Goal: Manage account settings

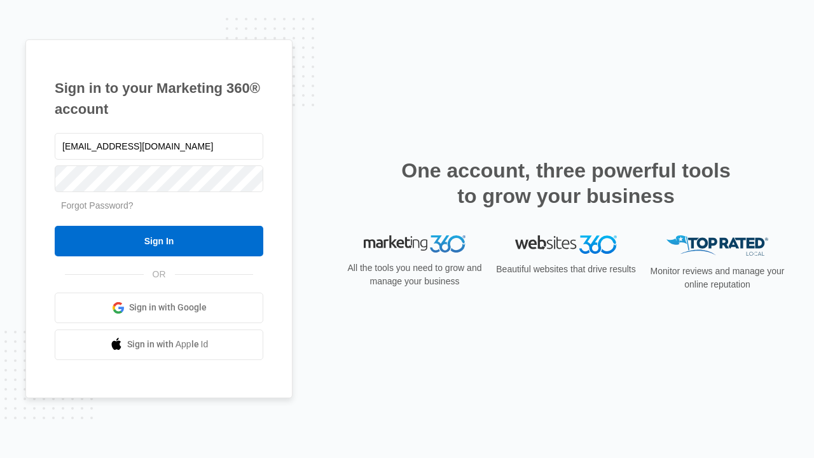
type input "[EMAIL_ADDRESS][DOMAIN_NAME]"
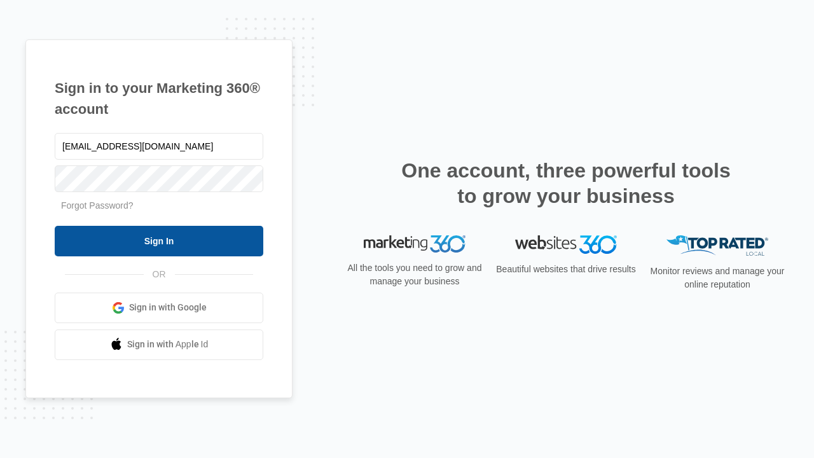
click at [159, 240] on input "Sign In" at bounding box center [159, 241] width 208 height 31
